Goal: Task Accomplishment & Management: Manage account settings

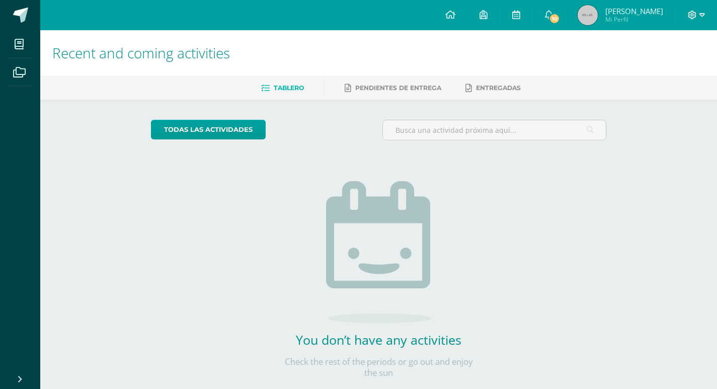
click at [696, 16] on icon at bounding box center [692, 15] width 9 height 9
click at [668, 73] on link "Cerrar sesión" at bounding box center [664, 68] width 79 height 15
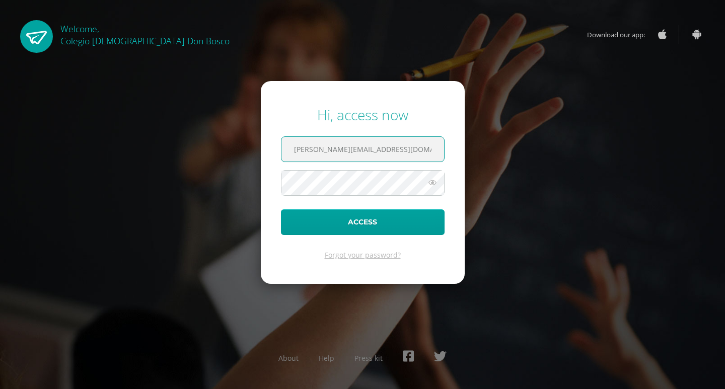
click at [323, 144] on input "s.gomez.1bdb@gmail.com" at bounding box center [362, 149] width 163 height 25
type input "d.mansilla.5ddb@gmail.com"
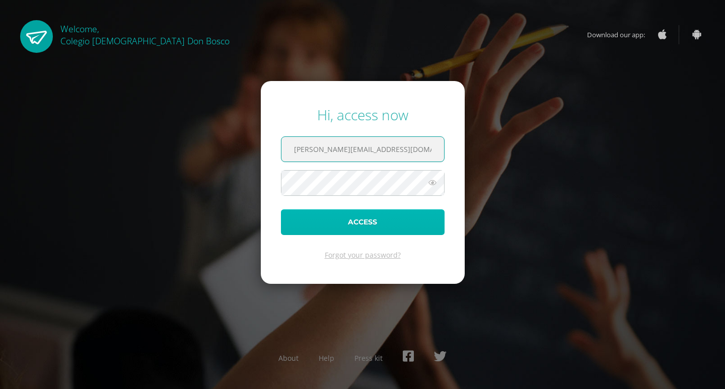
click at [351, 216] on button "Access" at bounding box center [363, 222] width 164 height 26
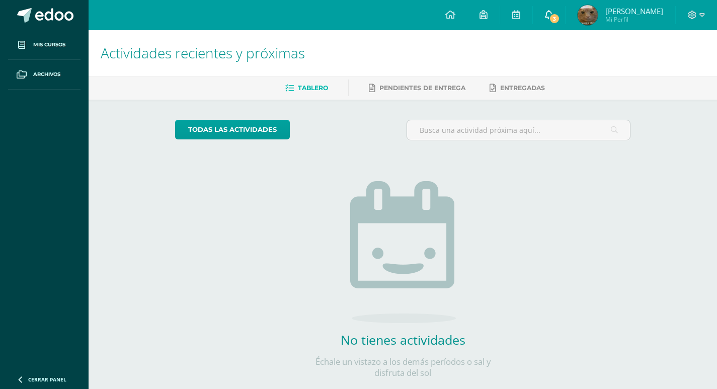
click at [559, 15] on link "3" at bounding box center [549, 15] width 32 height 30
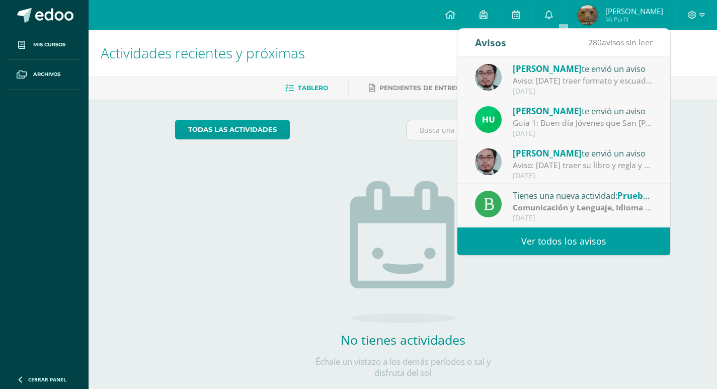
click at [573, 243] on link "Ver todos los avisos" at bounding box center [563, 241] width 213 height 28
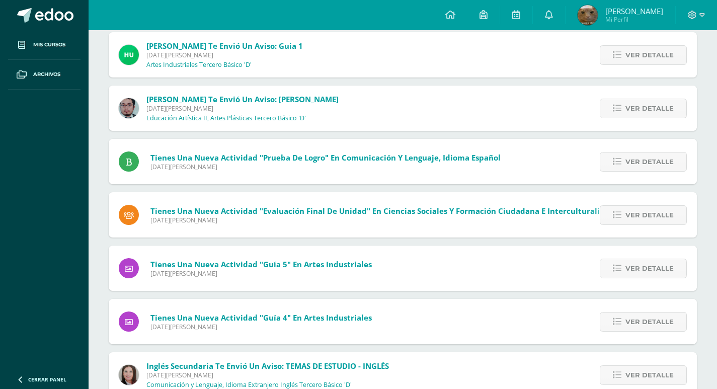
scroll to position [235, 0]
